Goal: Navigation & Orientation: Find specific page/section

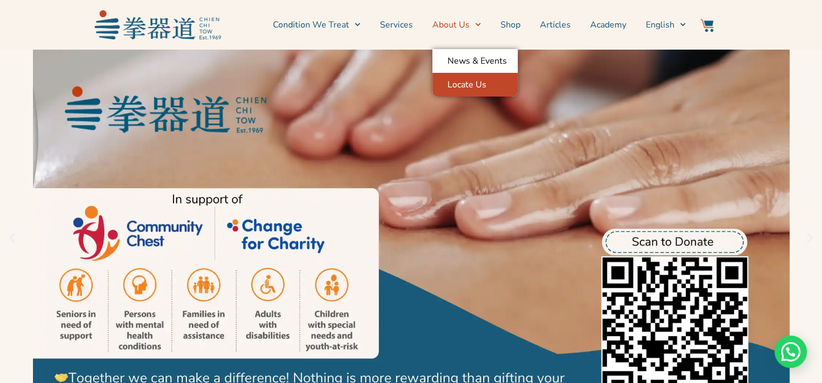
click at [473, 82] on link "Locate Us" at bounding box center [474, 85] width 85 height 24
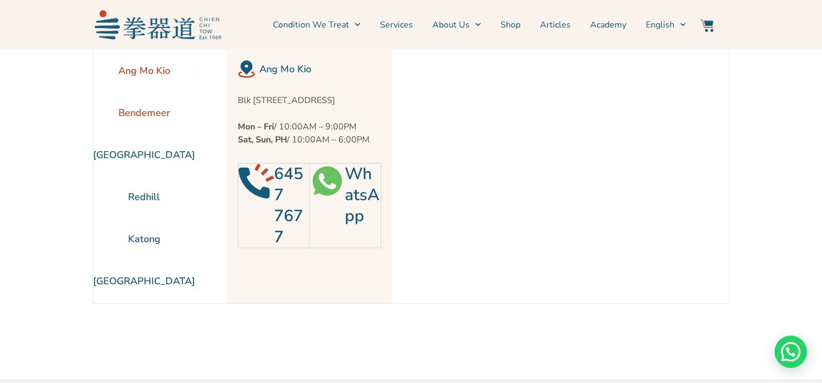
click at [159, 111] on li "Bendemeer" at bounding box center [144, 113] width 102 height 42
click at [145, 150] on li "[GEOGRAPHIC_DATA]" at bounding box center [144, 155] width 102 height 42
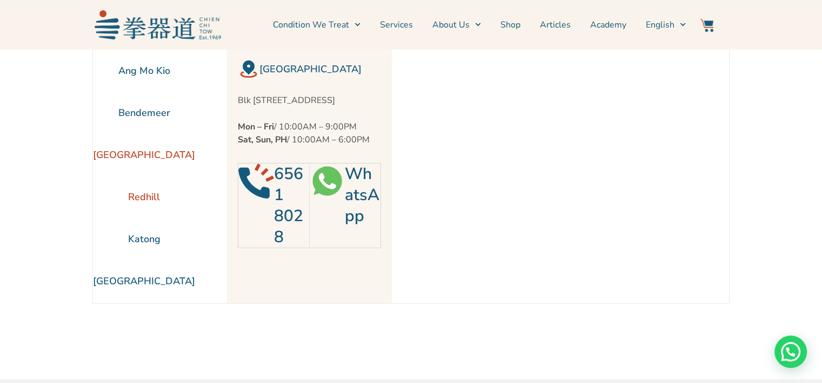
click at [136, 189] on li "Redhill" at bounding box center [144, 197] width 102 height 42
click at [132, 234] on li "Katong" at bounding box center [144, 239] width 102 height 42
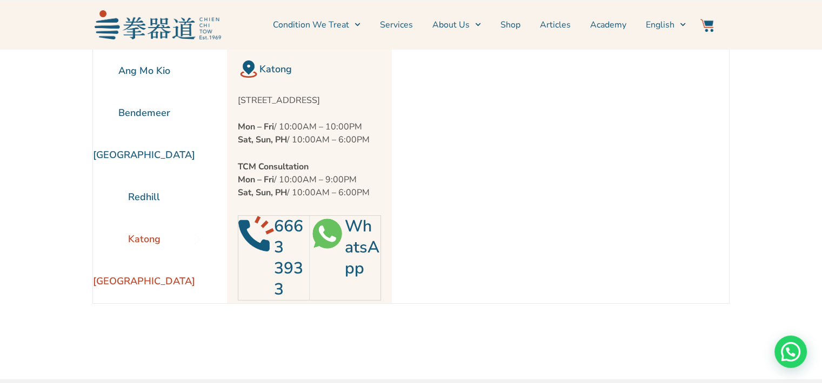
click at [137, 282] on li "[GEOGRAPHIC_DATA]" at bounding box center [144, 281] width 102 height 42
